Goal: Information Seeking & Learning: Check status

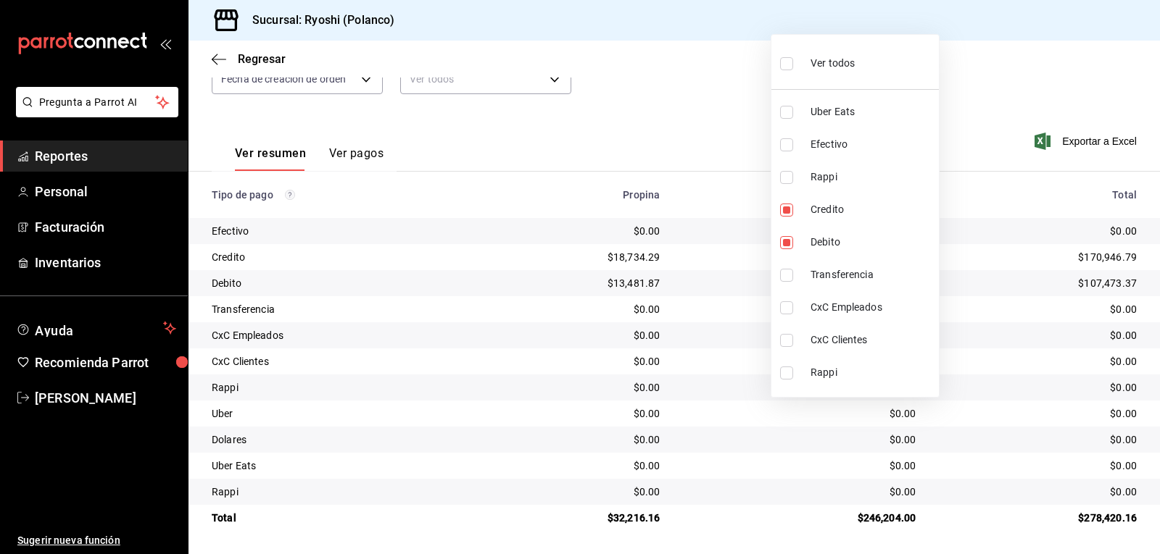
click at [720, 215] on div at bounding box center [580, 277] width 1160 height 554
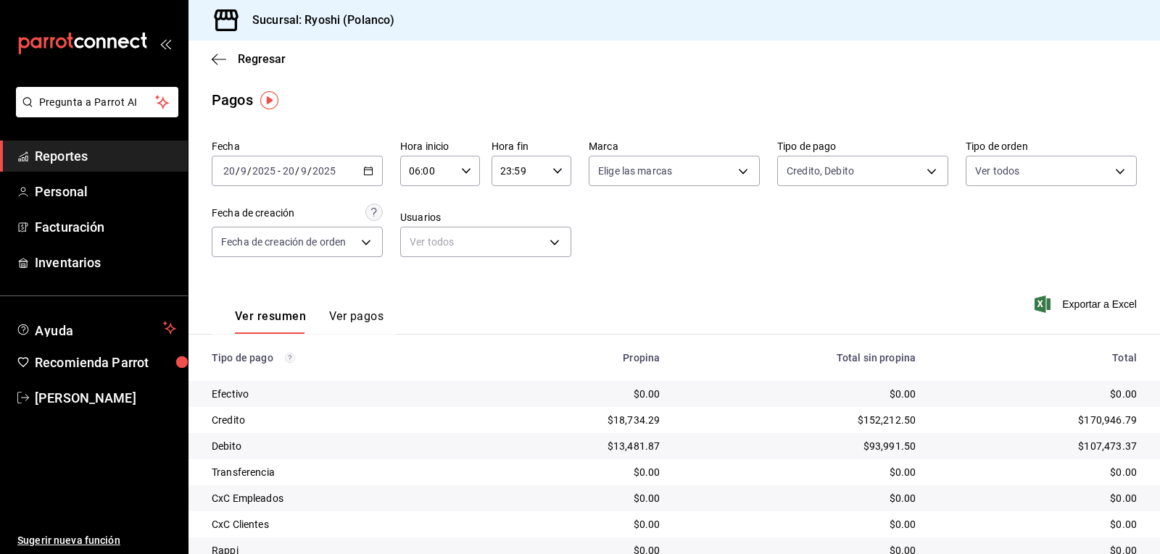
drag, startPoint x: 928, startPoint y: 103, endPoint x: 937, endPoint y: 65, distance: 38.7
click at [932, 98] on div "Pagos" at bounding box center [673, 100] width 971 height 22
click at [936, 40] on div "Sucursal: Ryoshi (Polanco)" at bounding box center [673, 20] width 971 height 41
click at [936, 38] on div "Sucursal: Ryoshi (Polanco)" at bounding box center [673, 20] width 971 height 41
click at [933, 38] on div "Sucursal: Ryoshi (Polanco)" at bounding box center [673, 20] width 971 height 41
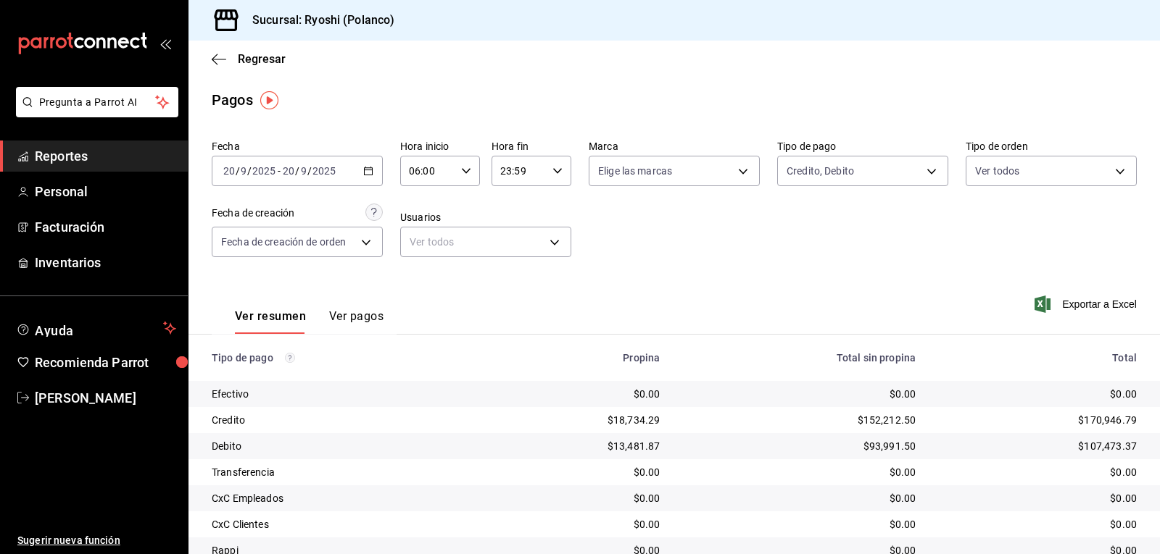
drag, startPoint x: 931, startPoint y: 36, endPoint x: 621, endPoint y: 125, distance: 322.2
click at [899, 44] on div "Sucursal: Ryoshi ([PERSON_NAME]) Regresar Pagos Fecha [DATE] [DATE] - [DATE] [D…" at bounding box center [673, 277] width 971 height 554
click at [88, 224] on span "Facturación" at bounding box center [105, 227] width 141 height 20
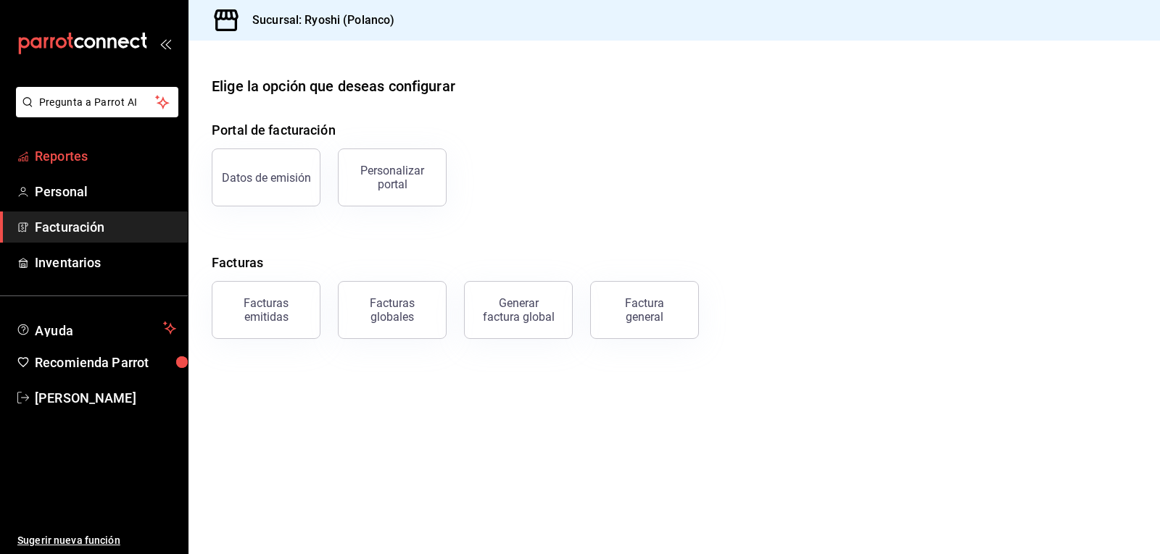
click at [75, 157] on span "Reportes" at bounding box center [105, 156] width 141 height 20
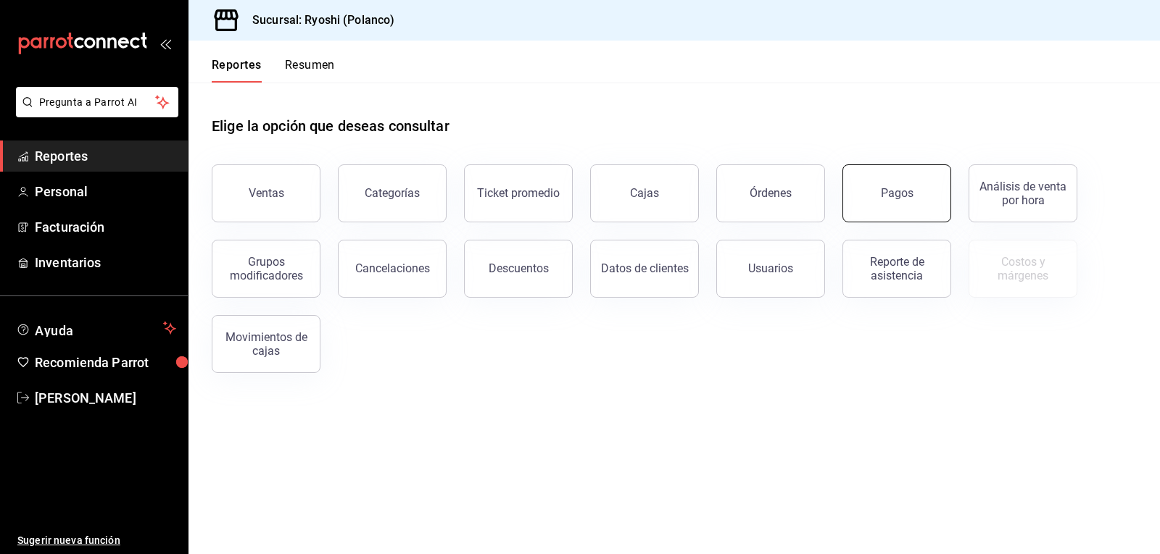
click at [876, 185] on button "Pagos" at bounding box center [896, 194] width 109 height 58
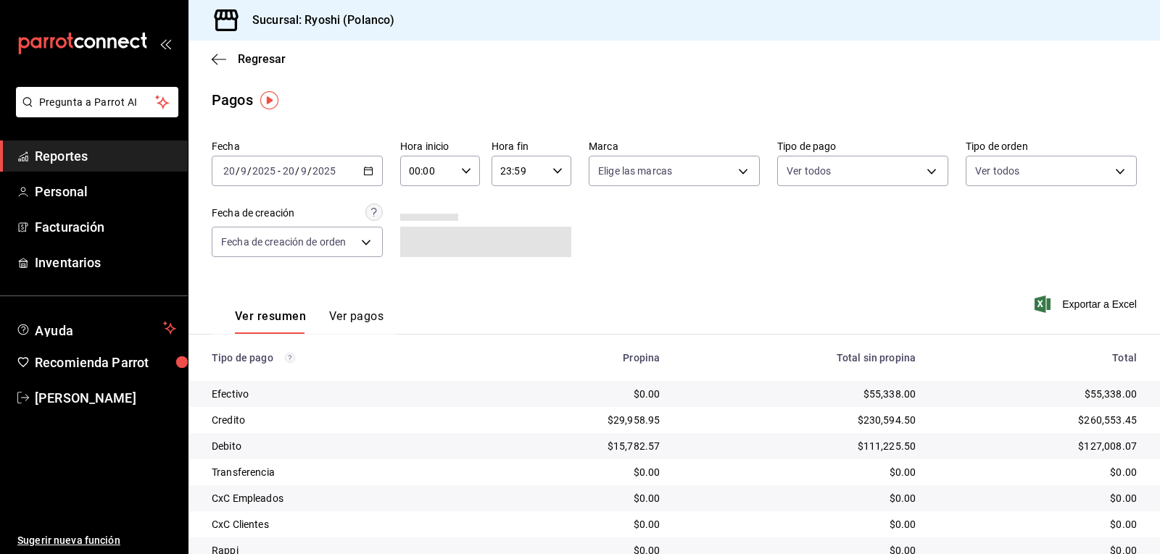
click at [461, 172] on icon "button" at bounding box center [466, 171] width 10 height 10
click at [410, 233] on span "05" at bounding box center [417, 237] width 17 height 12
type input "05:00"
click at [926, 172] on div at bounding box center [580, 277] width 1160 height 554
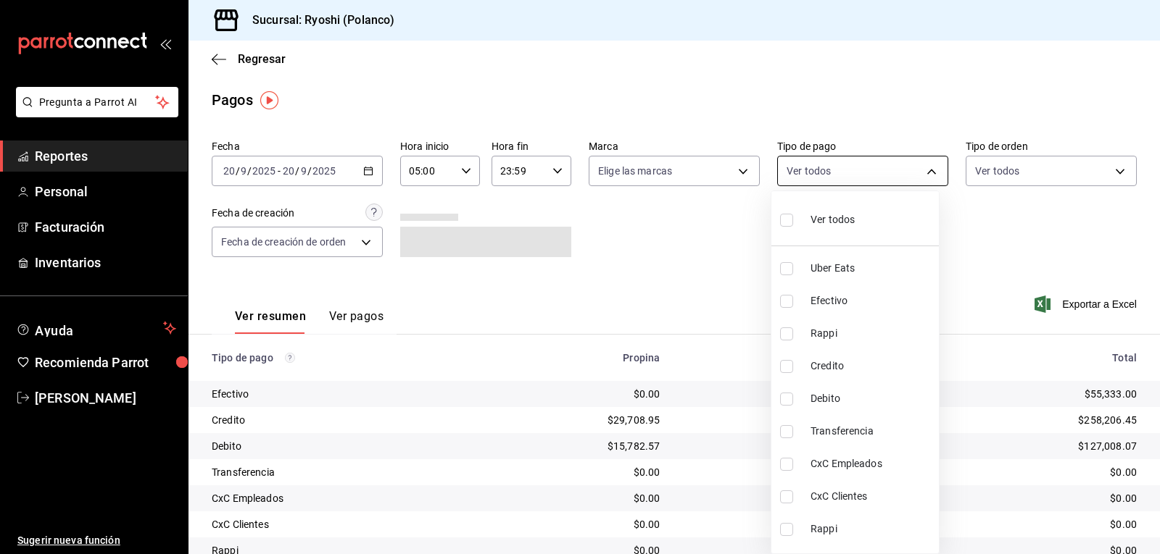
click at [921, 172] on body "Pregunta a Parrot AI Reportes Personal Facturación Inventarios Ayuda Recomienda…" at bounding box center [580, 277] width 1160 height 554
click at [781, 217] on input "checkbox" at bounding box center [786, 220] width 13 height 13
checkbox input "true"
type input "05751dd8-6818-4a8c-b9fb-c7f7071b72fb,789b4605-08e0-4dfe-9865-94468e2c17aa,03400…"
checkbox input "true"
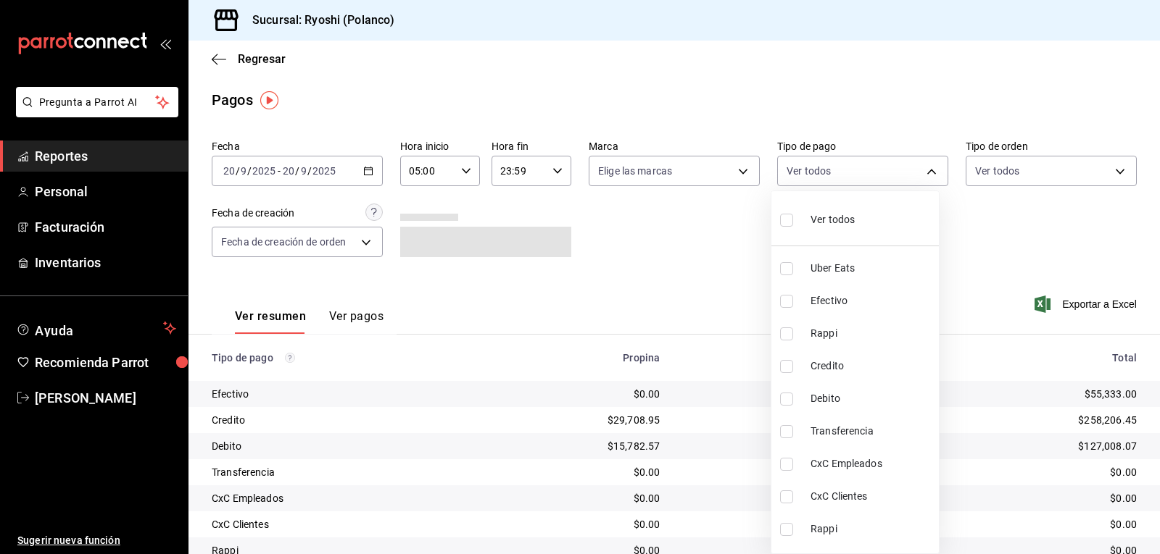
checkbox input "true"
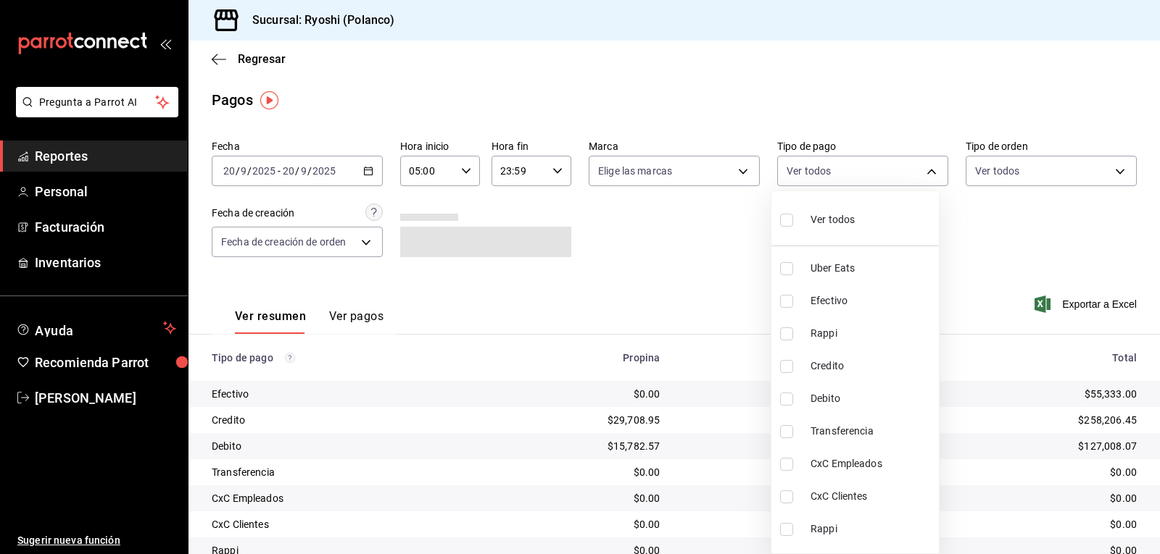
checkbox input "true"
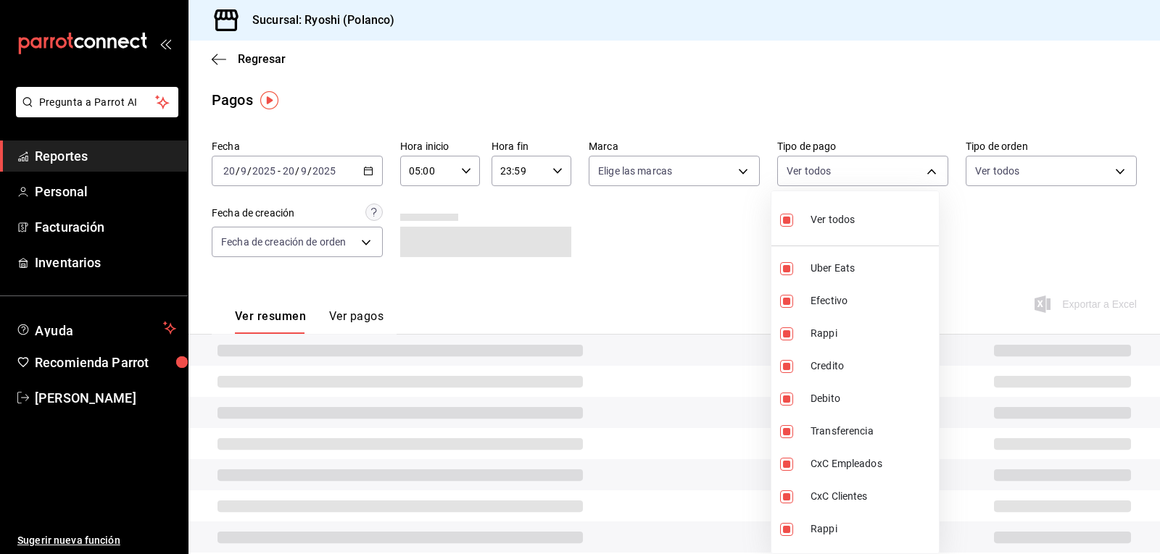
click at [781, 217] on input "checkbox" at bounding box center [786, 220] width 13 height 13
checkbox input "false"
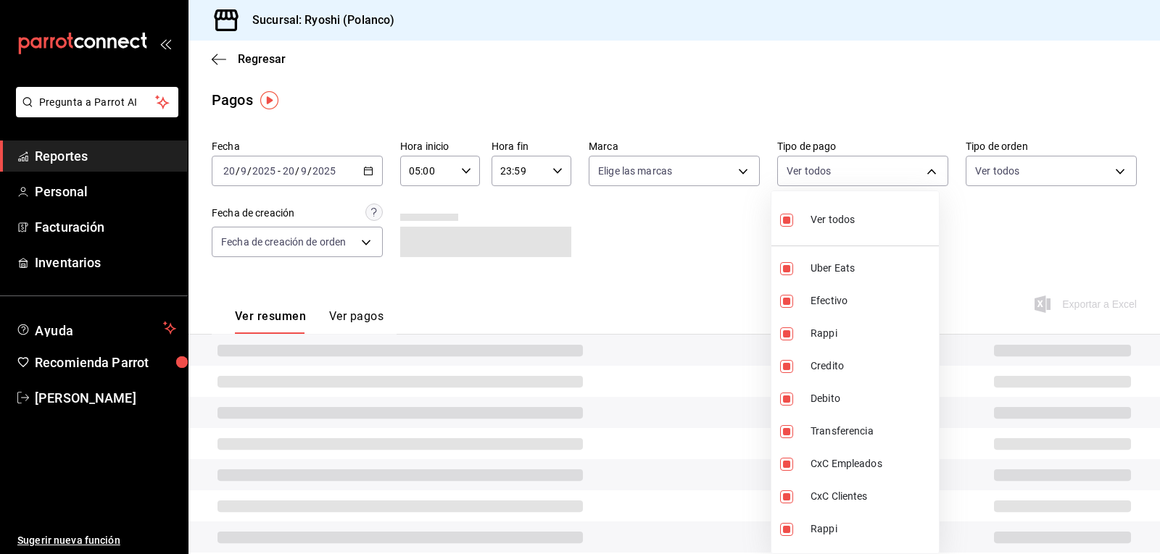
checkbox input "false"
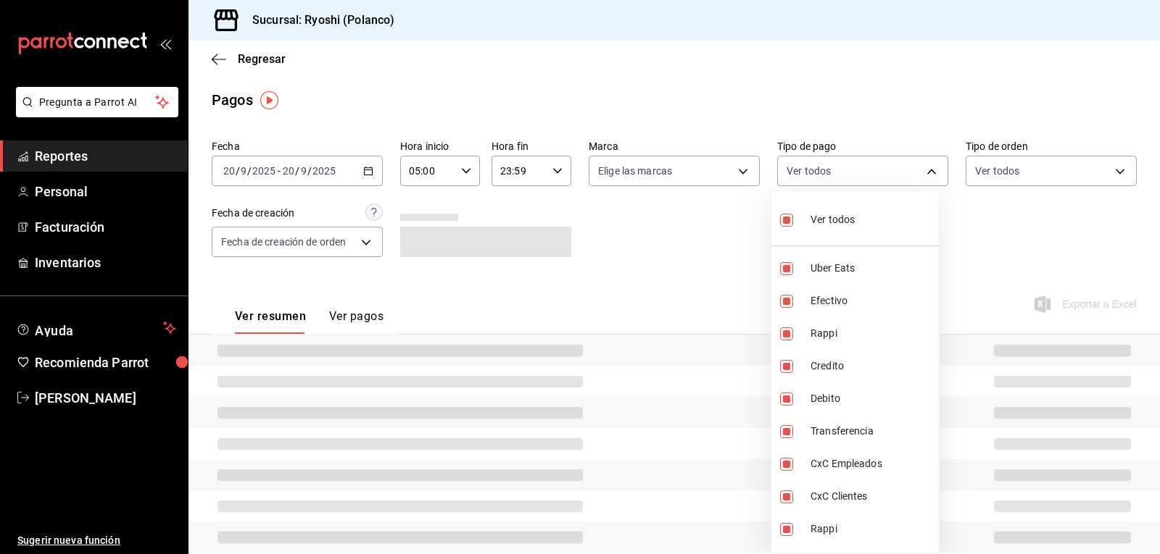
checkbox input "false"
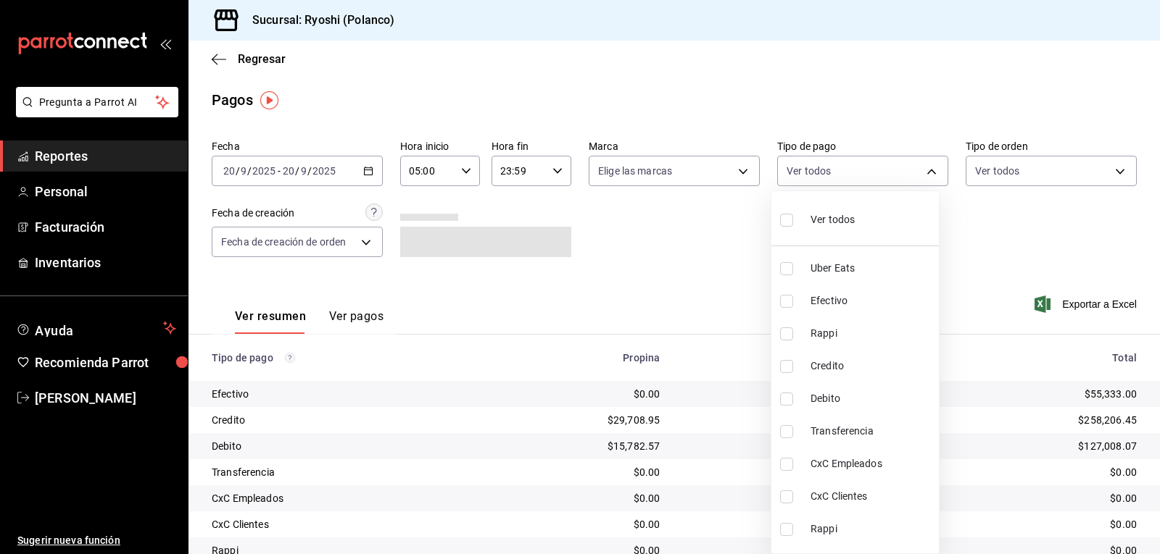
click at [786, 267] on input "checkbox" at bounding box center [786, 268] width 13 height 13
checkbox input "true"
type input "05751dd8-6818-4a8c-b9fb-c7f7071b72fb"
click at [781, 333] on input "checkbox" at bounding box center [786, 334] width 13 height 13
checkbox input "true"
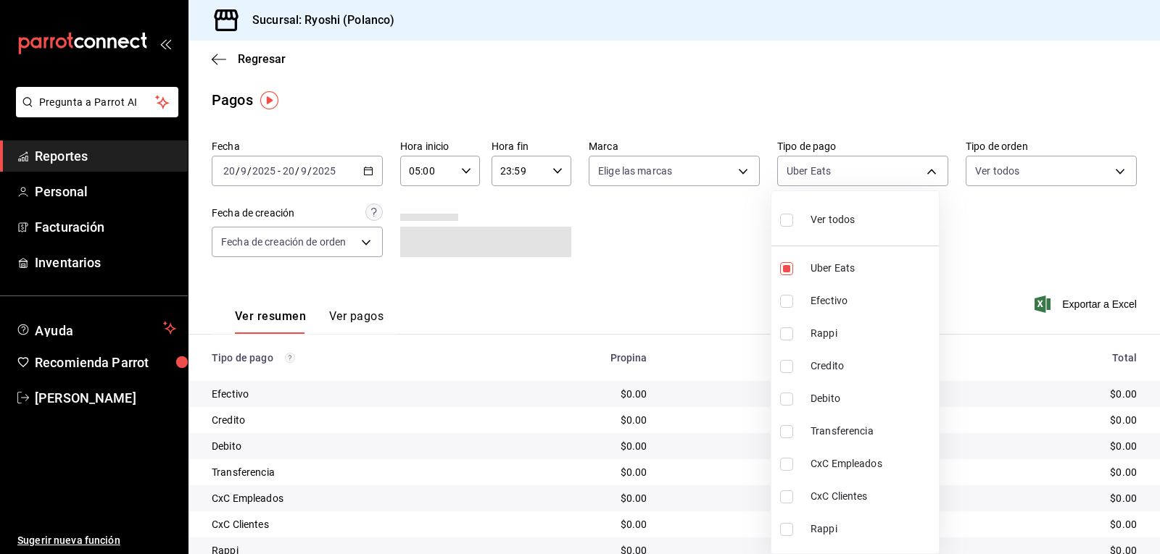
type input "05751dd8-6818-4a8c-b9fb-c7f7071b72fb,034004fd-0b90-4894-bf0d-7190a8897b0c"
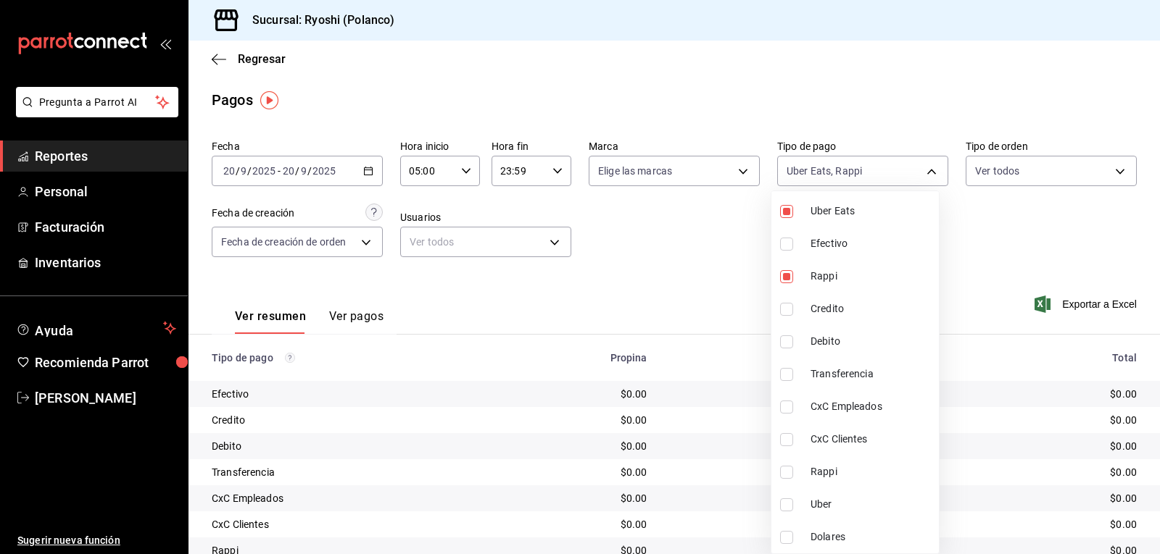
click at [788, 474] on input "checkbox" at bounding box center [786, 472] width 13 height 13
checkbox input "true"
type input "05751dd8-6818-4a8c-b9fb-c7f7071b72fb,034004fd-0b90-4894-bf0d-7190a8897b0c,03b2a…"
click at [781, 504] on input "checkbox" at bounding box center [786, 505] width 13 height 13
checkbox input "true"
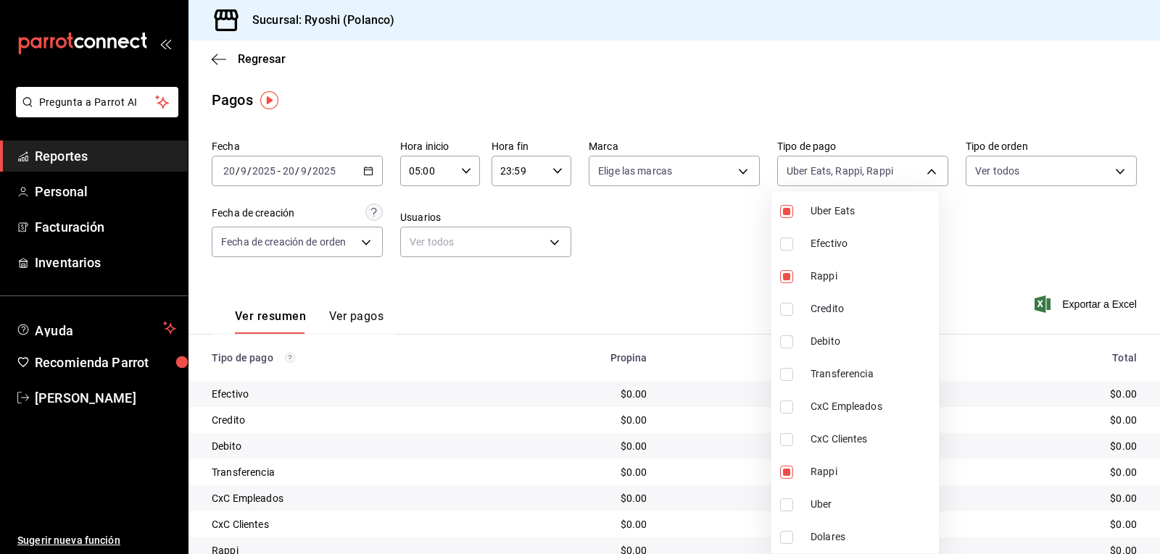
type input "05751dd8-6818-4a8c-b9fb-c7f7071b72fb,034004fd-0b90-4894-bf0d-7190a8897b0c,03b2a…"
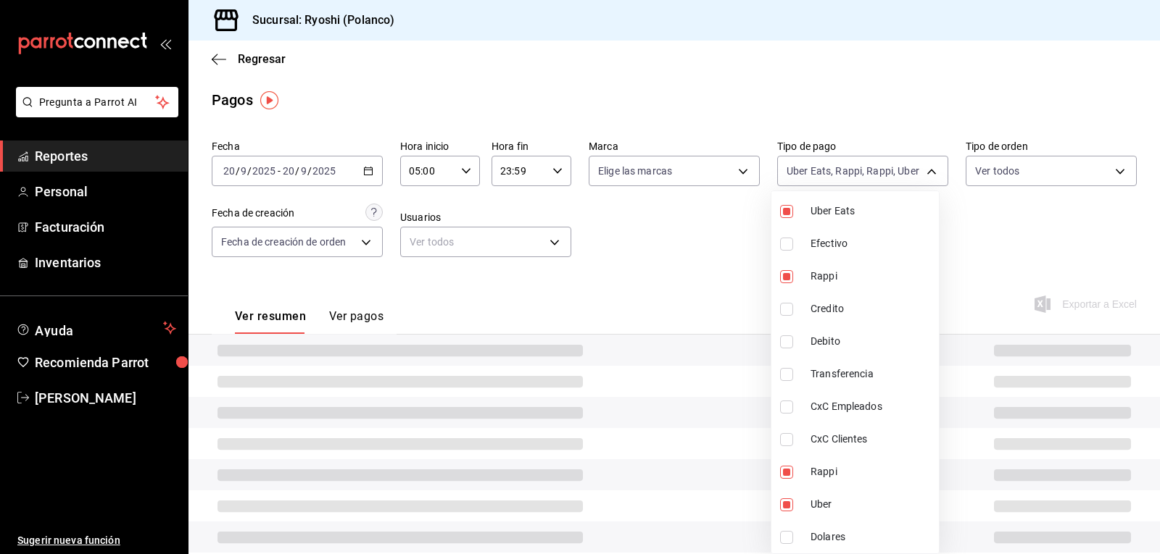
click at [749, 491] on div at bounding box center [580, 277] width 1160 height 554
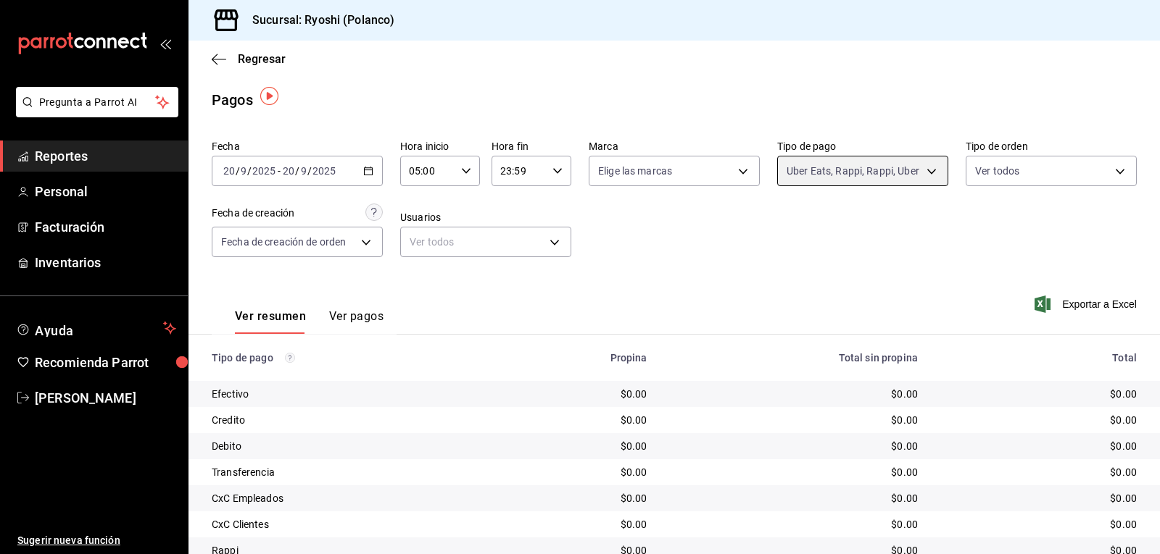
scroll to position [164, 0]
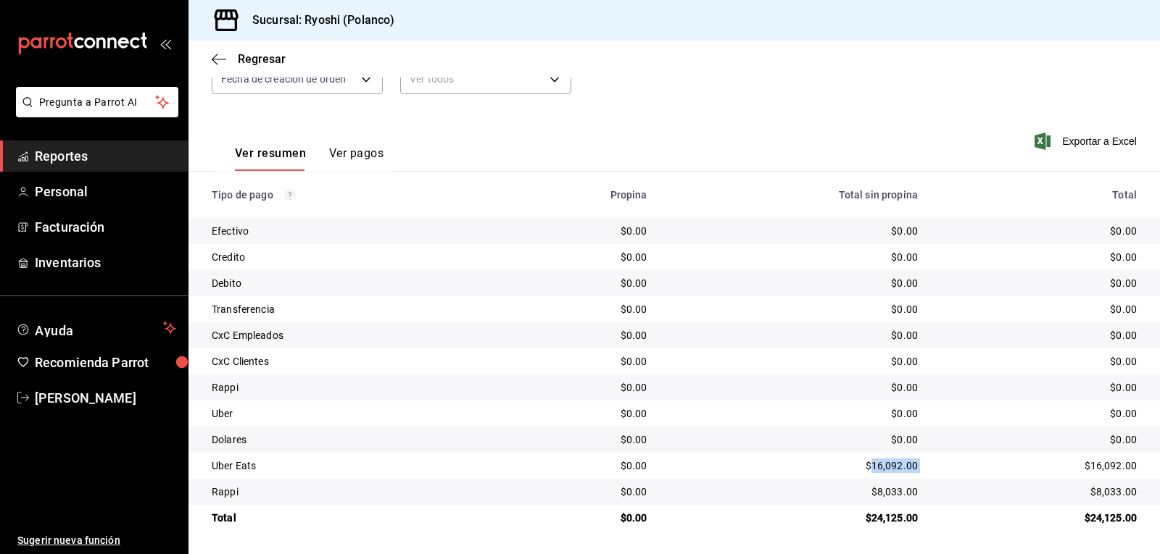
drag, startPoint x: 861, startPoint y: 459, endPoint x: 910, endPoint y: 459, distance: 49.3
click at [917, 462] on td "$16,092.00" at bounding box center [794, 466] width 270 height 26
copy div "16,092.00"
drag, startPoint x: 870, startPoint y: 494, endPoint x: 923, endPoint y: 496, distance: 53.7
click at [923, 496] on tr "Rappi $0.00 $8,033.00 $8,033.00" at bounding box center [673, 492] width 971 height 26
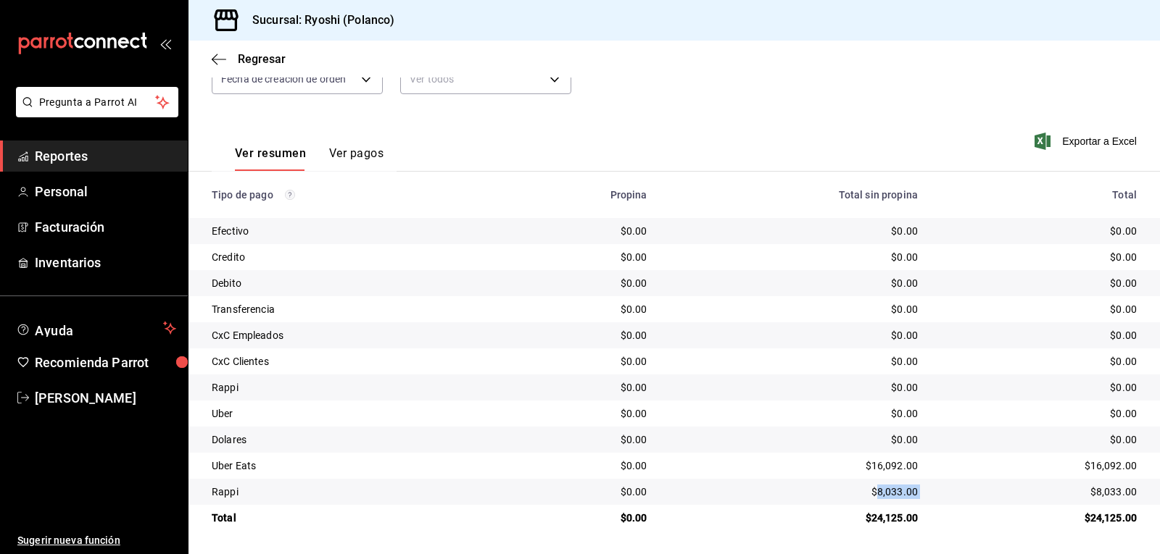
copy div "8,033.00"
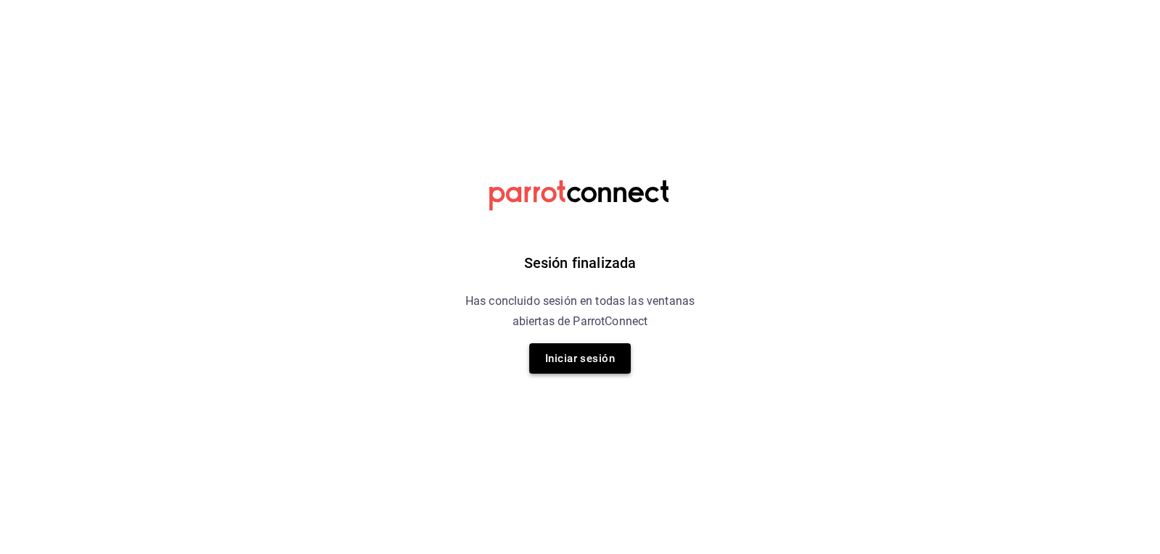
click at [604, 351] on button "Iniciar sesión" at bounding box center [579, 359] width 101 height 30
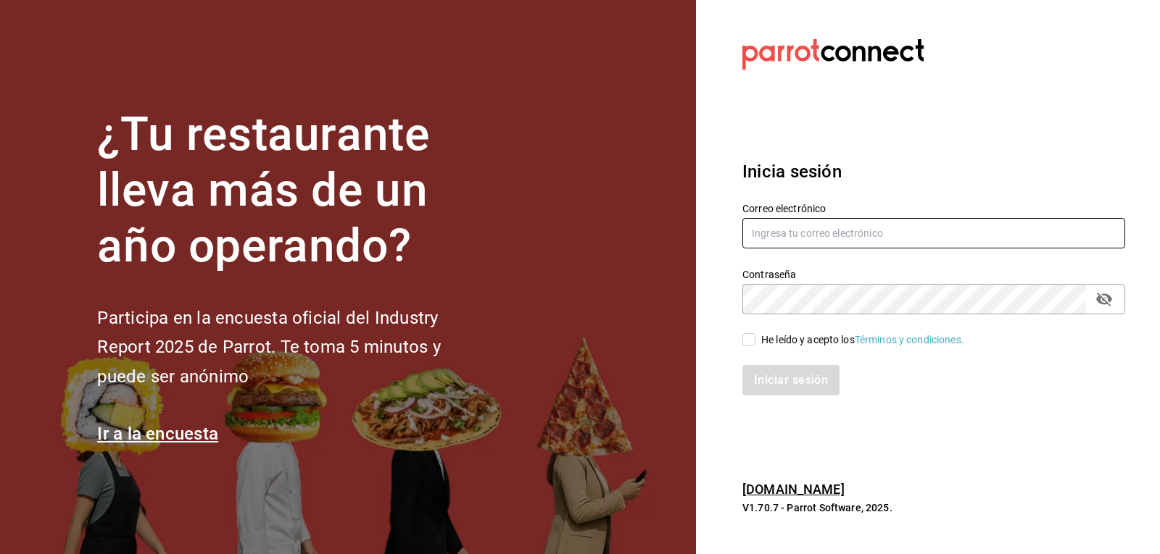
type input "[EMAIL_ADDRESS][DOMAIN_NAME]"
click at [748, 346] on input "He leído y acepto los Términos y condiciones." at bounding box center [748, 339] width 13 height 13
checkbox input "true"
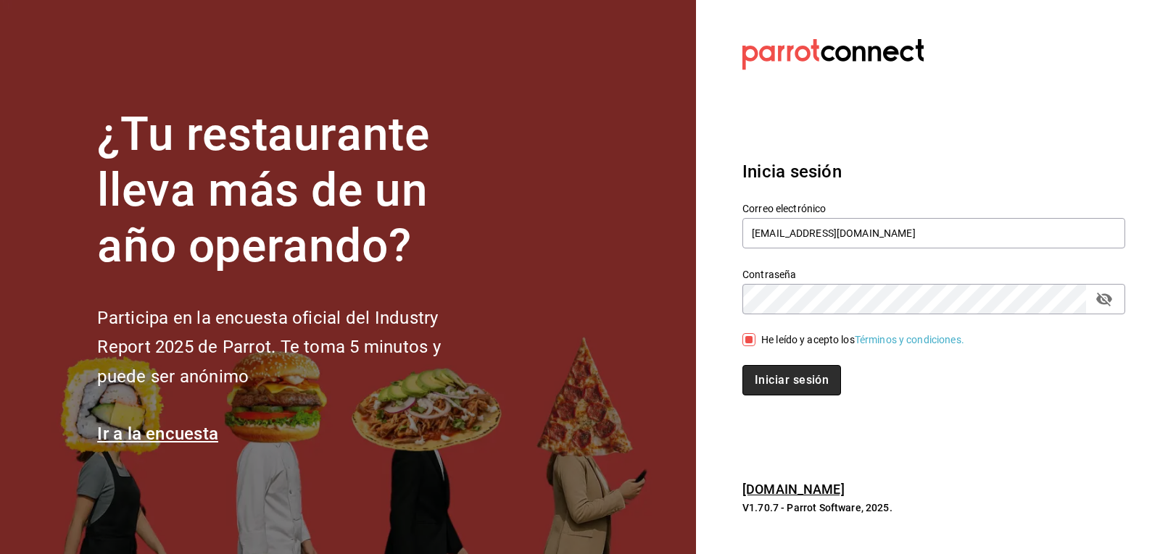
click at [782, 378] on button "Iniciar sesión" at bounding box center [791, 380] width 99 height 30
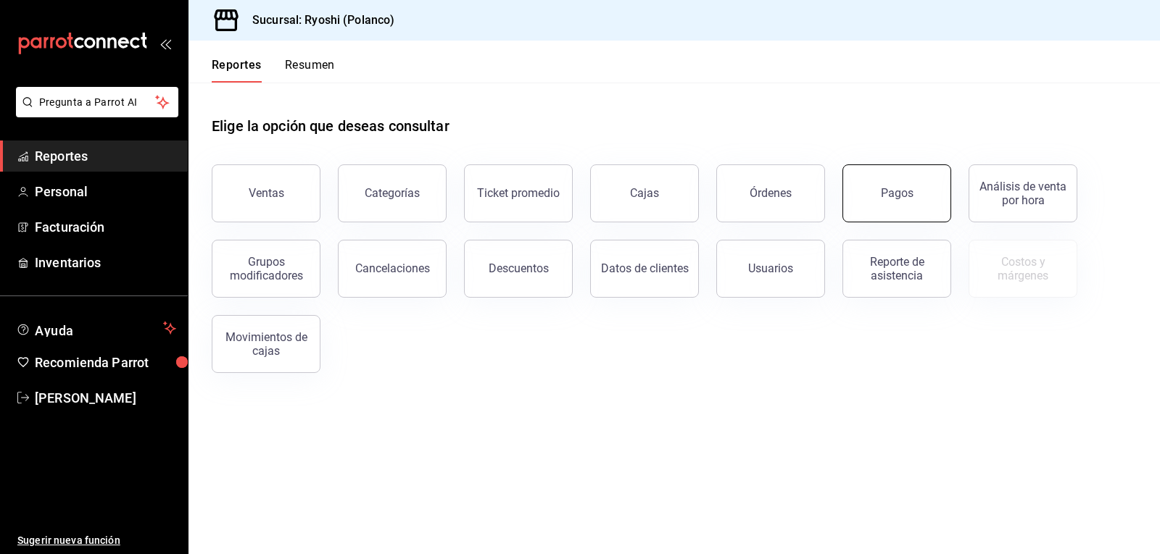
click at [913, 185] on button "Pagos" at bounding box center [896, 194] width 109 height 58
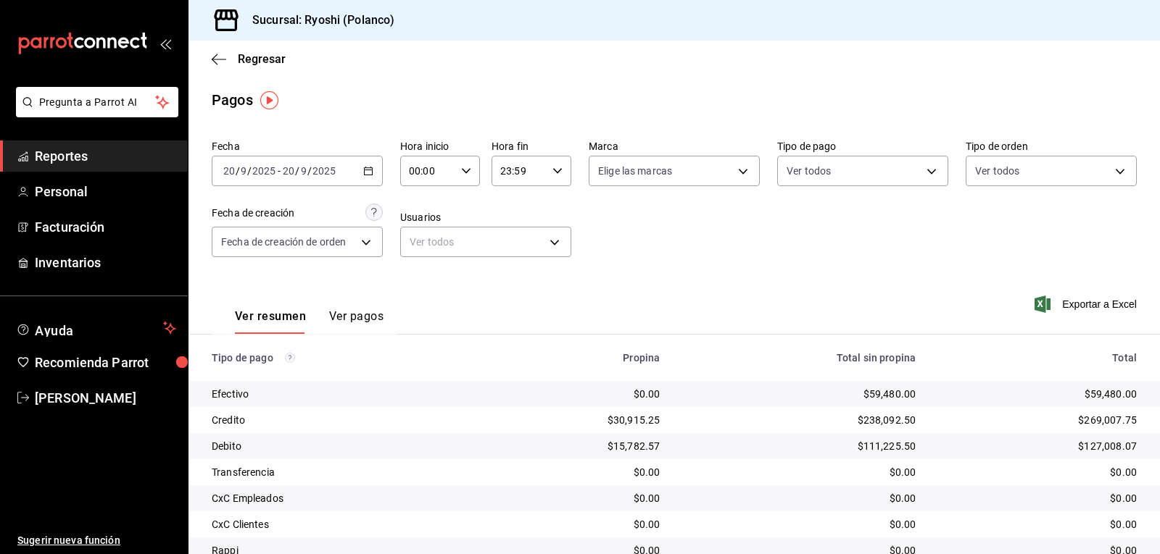
click at [365, 171] on icon "button" at bounding box center [368, 171] width 10 height 10
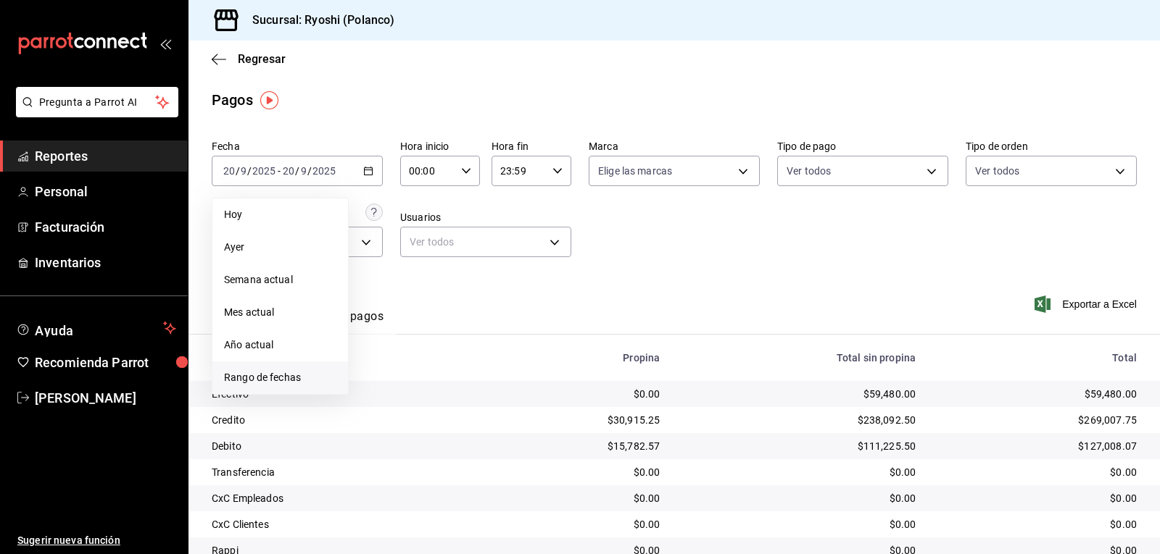
click at [286, 368] on li "Rango de fechas" at bounding box center [280, 378] width 136 height 33
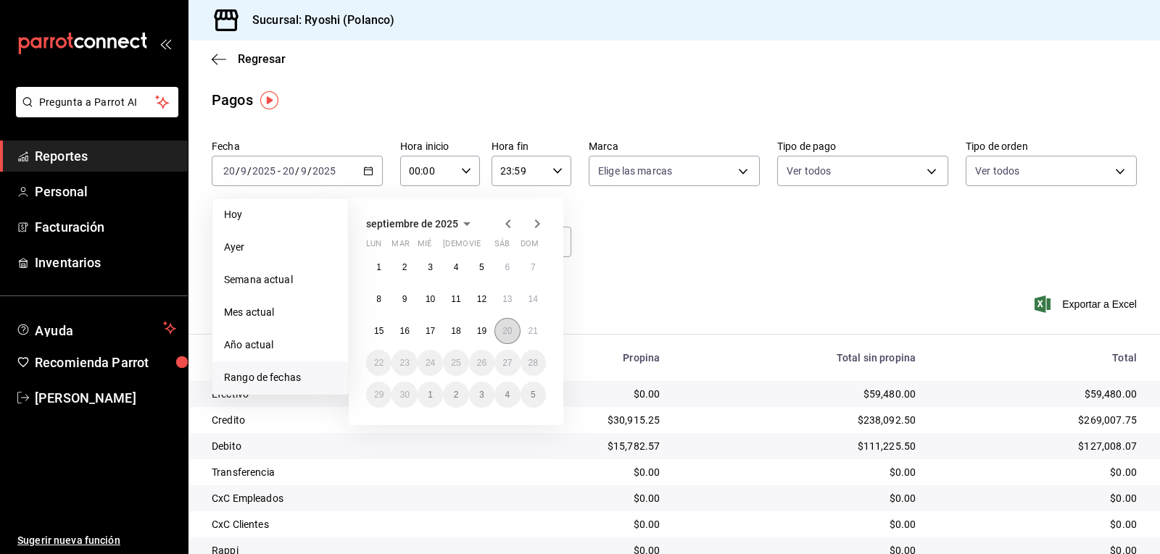
click at [510, 333] on abbr "20" at bounding box center [506, 331] width 9 height 10
click at [528, 333] on abbr "21" at bounding box center [532, 331] width 9 height 10
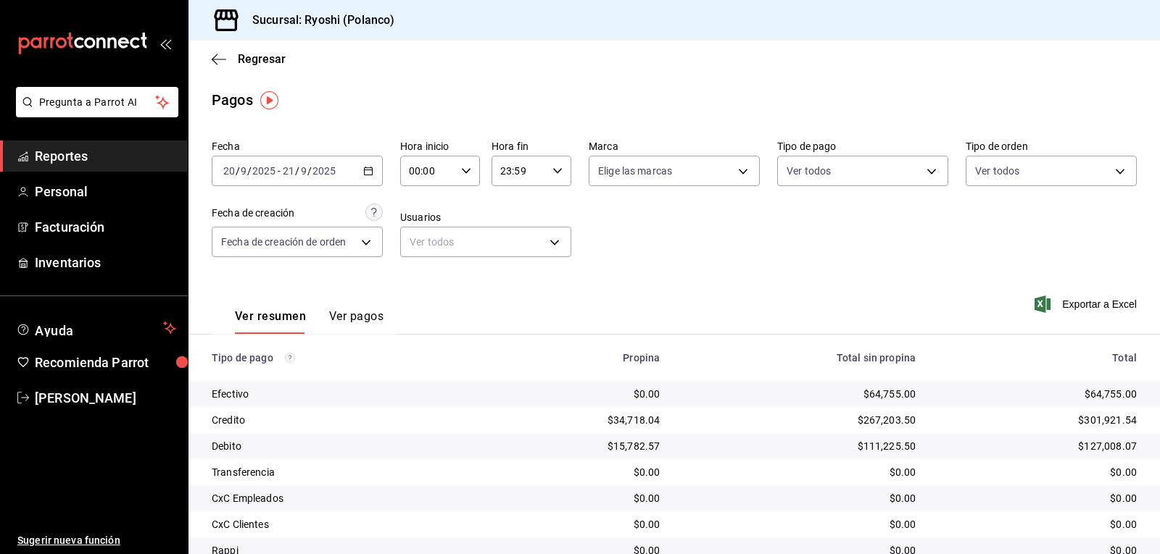
click at [461, 167] on icon "button" at bounding box center [466, 171] width 10 height 10
click at [421, 272] on span "06" at bounding box center [417, 272] width 17 height 12
type input "06:00"
click at [919, 168] on div at bounding box center [580, 277] width 1160 height 554
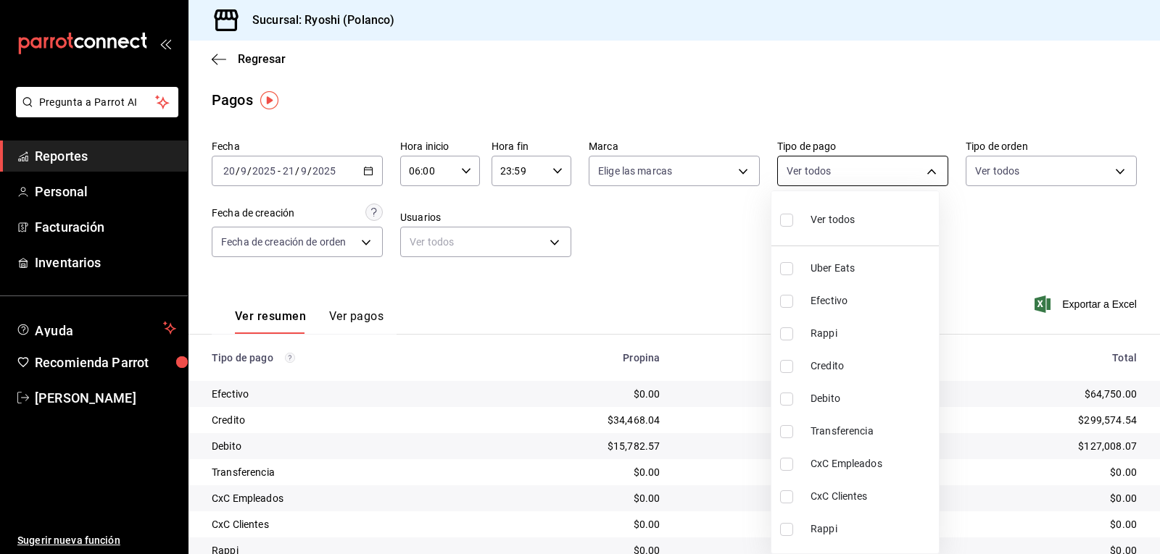
click at [925, 168] on body "Pregunta a Parrot AI Reportes Personal Facturación Inventarios Ayuda Recomienda…" at bounding box center [580, 277] width 1160 height 554
click at [788, 363] on input "checkbox" at bounding box center [786, 366] width 13 height 13
checkbox input "true"
type input "9b0685d2-7f5d-4ede-a6b4-58a2ffcbf3cd"
click at [781, 395] on input "checkbox" at bounding box center [786, 399] width 13 height 13
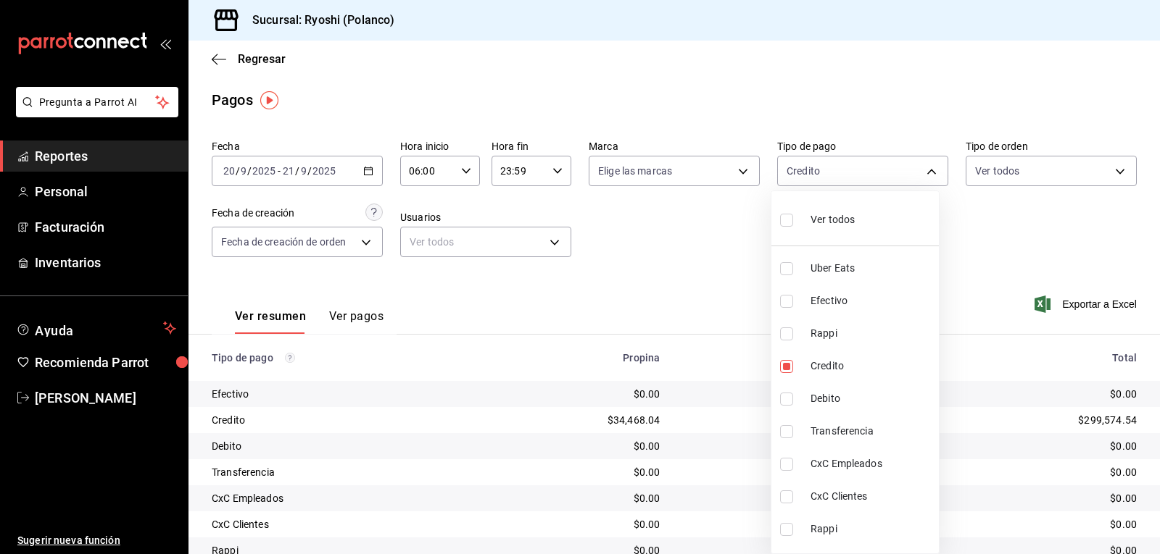
checkbox input "true"
type input "9b0685d2-7f5d-4ede-a6b4-58a2ffcbf3cd,4fc1f123-1106-4d46-a6dc-4994d0550367"
click at [741, 393] on div at bounding box center [580, 277] width 1160 height 554
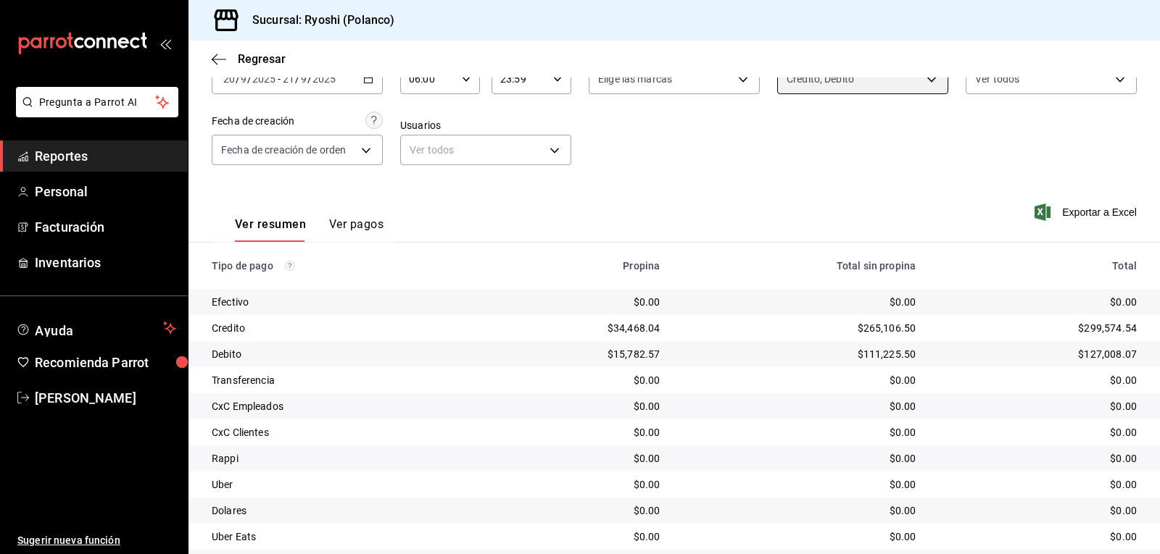
scroll to position [164, 0]
